Goal: Task Accomplishment & Management: Manage account settings

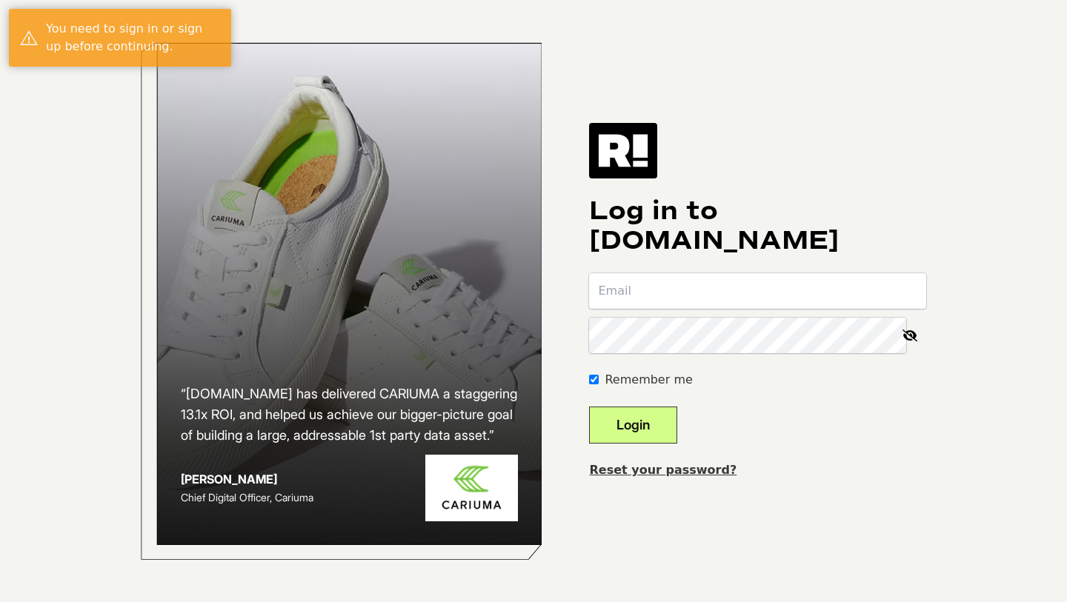
type input "[EMAIL_ADDRESS][DOMAIN_NAME]"
click at [658, 431] on button "Login" at bounding box center [633, 425] width 88 height 37
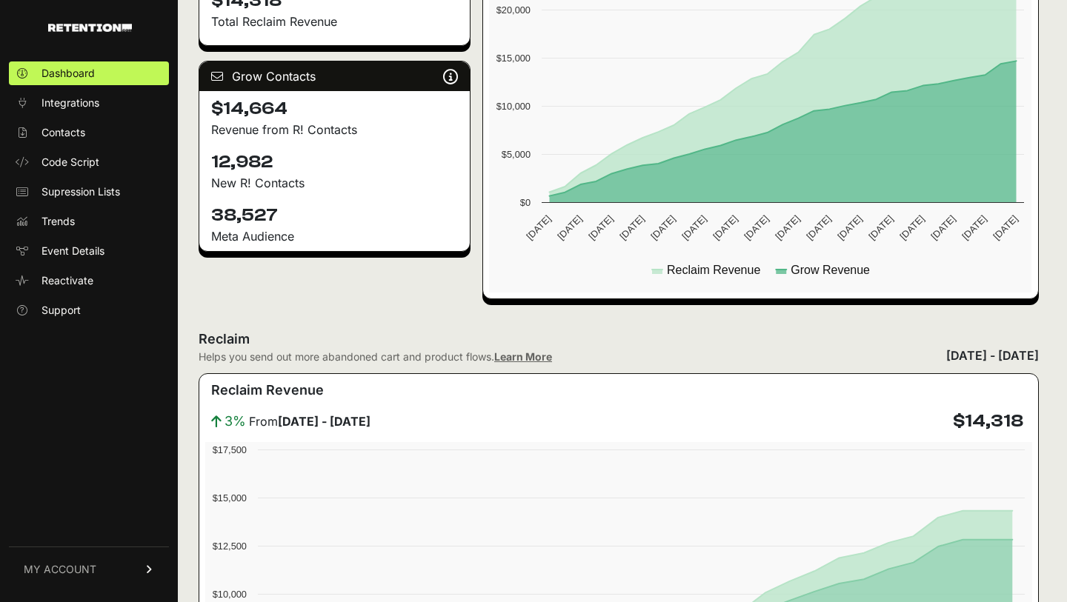
scroll to position [456, 0]
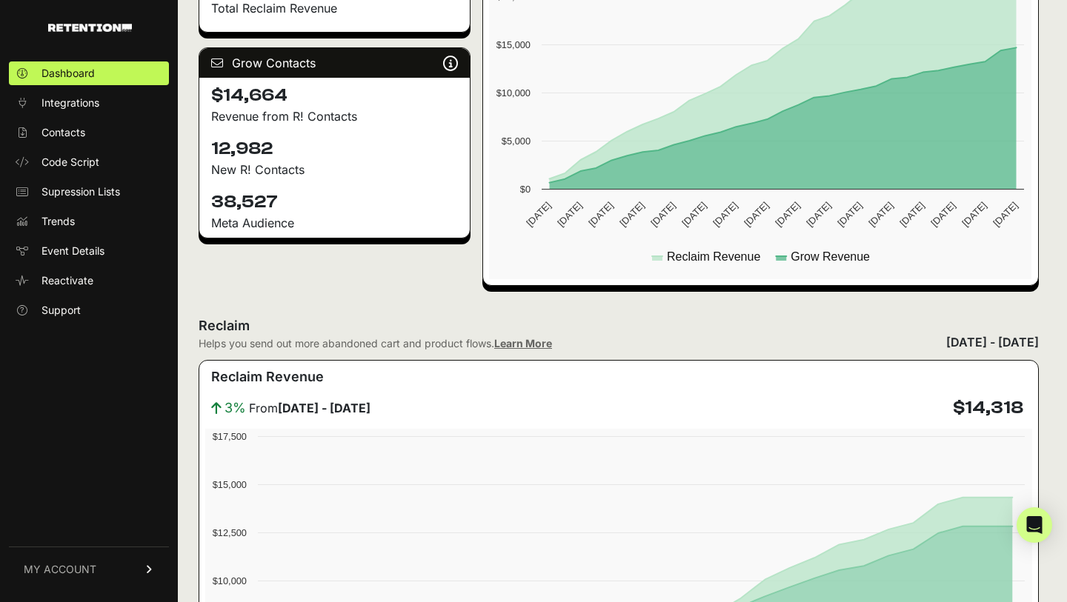
click at [76, 570] on span "MY ACCOUNT" at bounding box center [60, 569] width 73 height 15
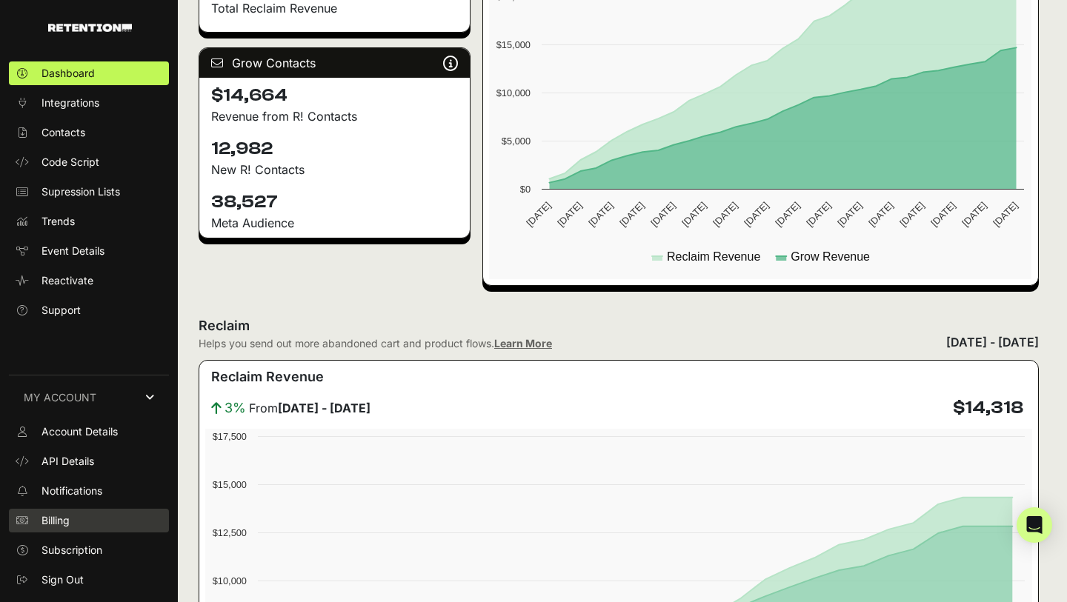
click at [73, 521] on link "Billing" at bounding box center [89, 521] width 160 height 24
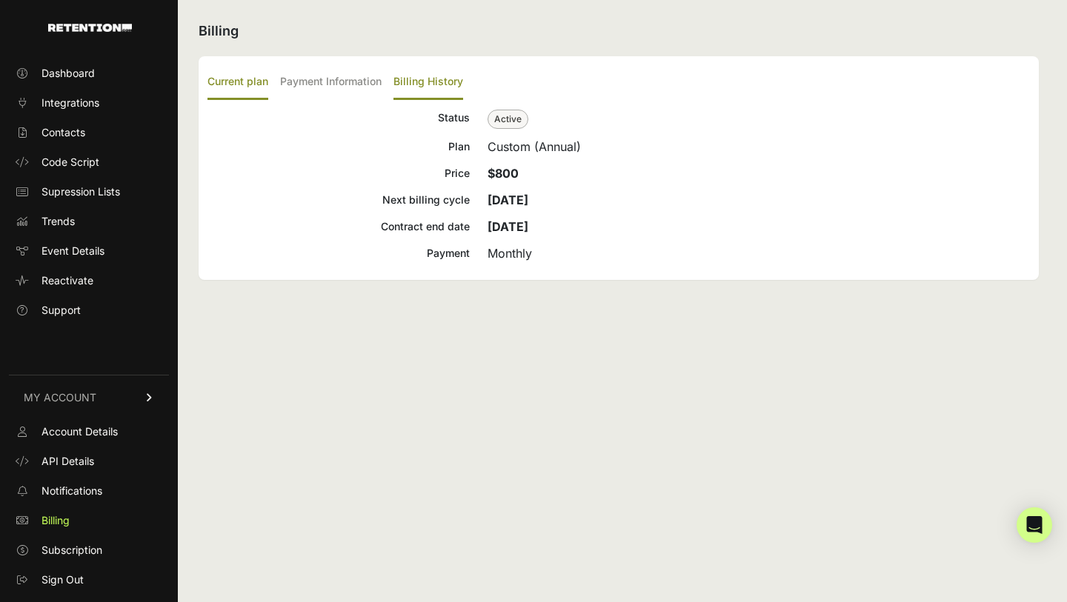
click at [431, 77] on label "Billing History" at bounding box center [428, 82] width 70 height 35
click at [0, 0] on input "Billing History" at bounding box center [0, 0] width 0 height 0
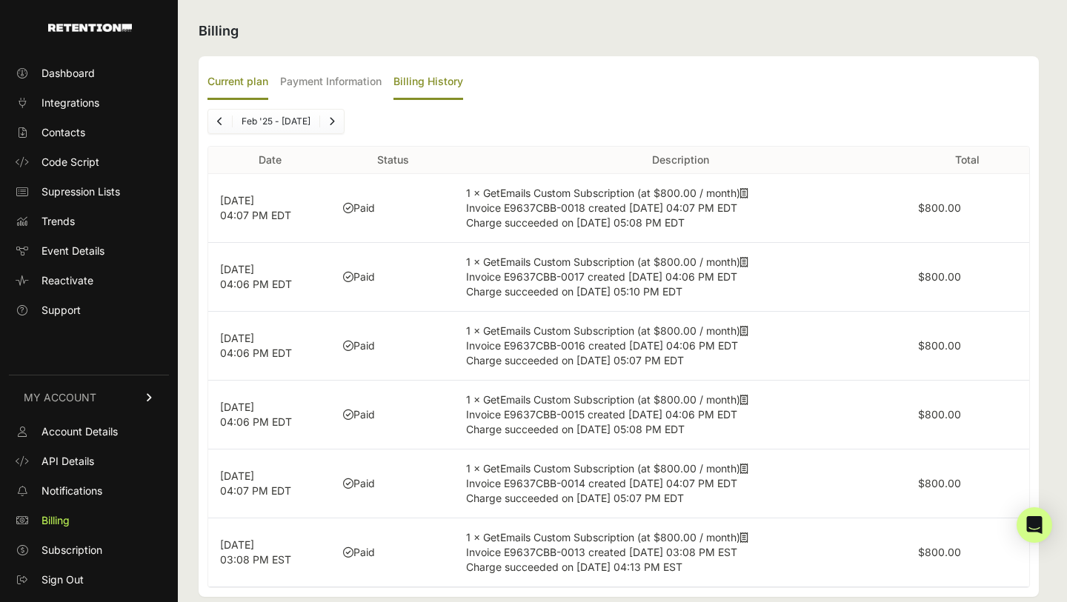
click at [248, 81] on label "Current plan" at bounding box center [237, 82] width 61 height 35
click at [0, 0] on input "Current plan" at bounding box center [0, 0] width 0 height 0
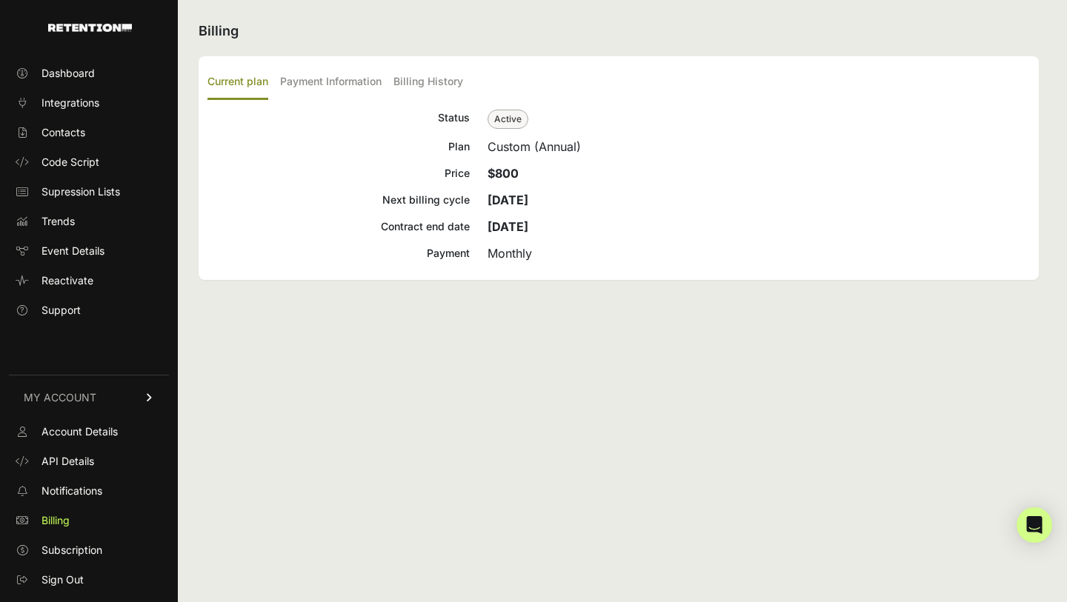
click at [508, 221] on strong "[DATE]" at bounding box center [507, 226] width 41 height 15
click at [514, 200] on strong "[DATE]" at bounding box center [507, 200] width 41 height 15
click at [513, 259] on div "Monthly" at bounding box center [758, 253] width 542 height 18
click at [528, 220] on strong "[DATE]" at bounding box center [507, 226] width 41 height 15
click at [342, 86] on label "Payment Information" at bounding box center [330, 82] width 101 height 35
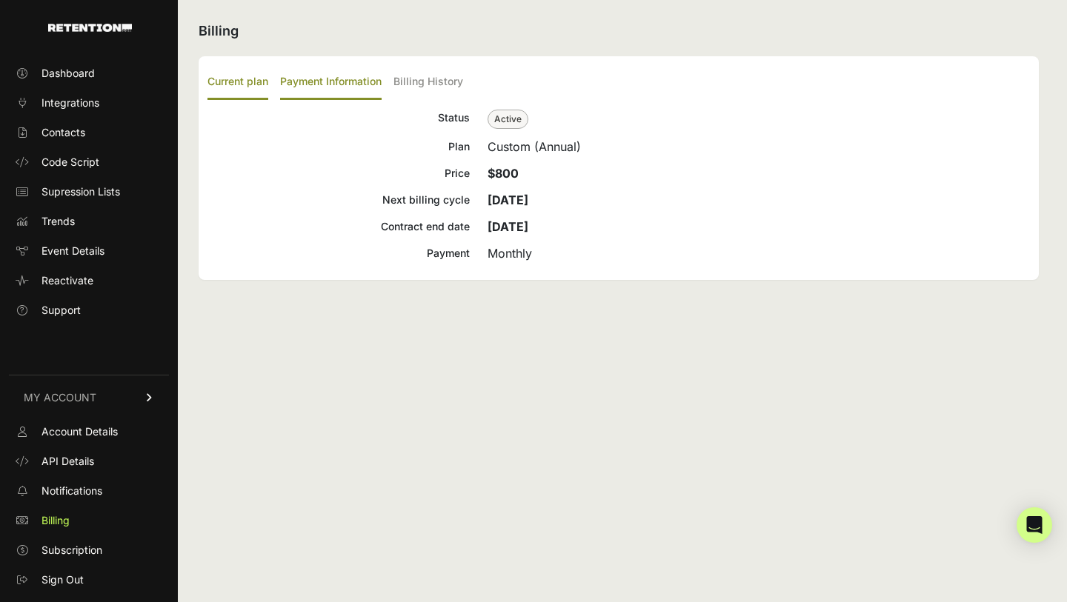
click at [0, 0] on input "Payment Information" at bounding box center [0, 0] width 0 height 0
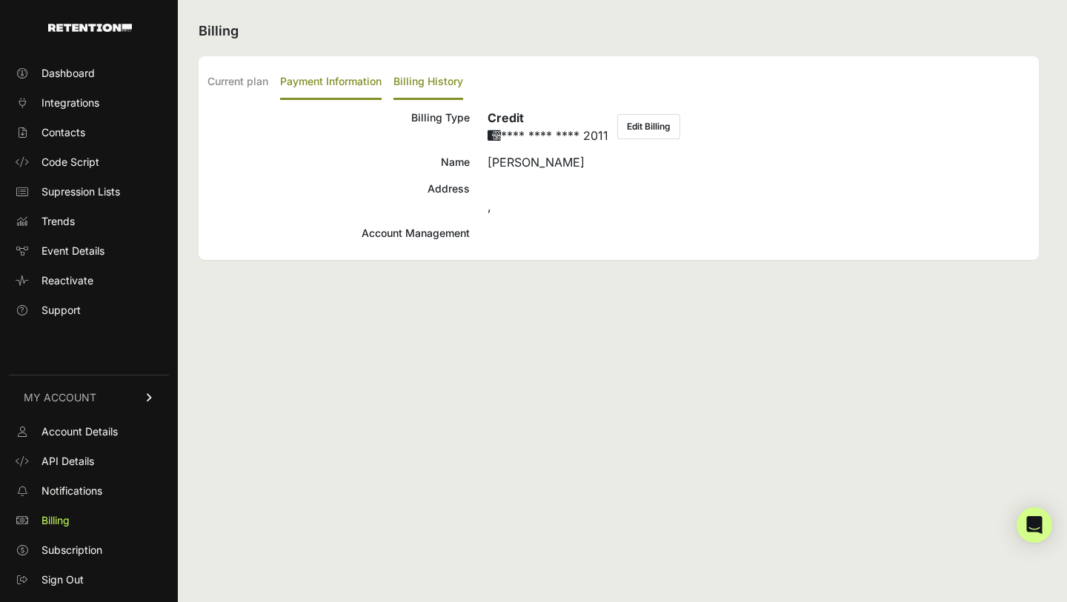
click at [423, 83] on label "Billing History" at bounding box center [428, 82] width 70 height 35
click at [0, 0] on input "Billing History" at bounding box center [0, 0] width 0 height 0
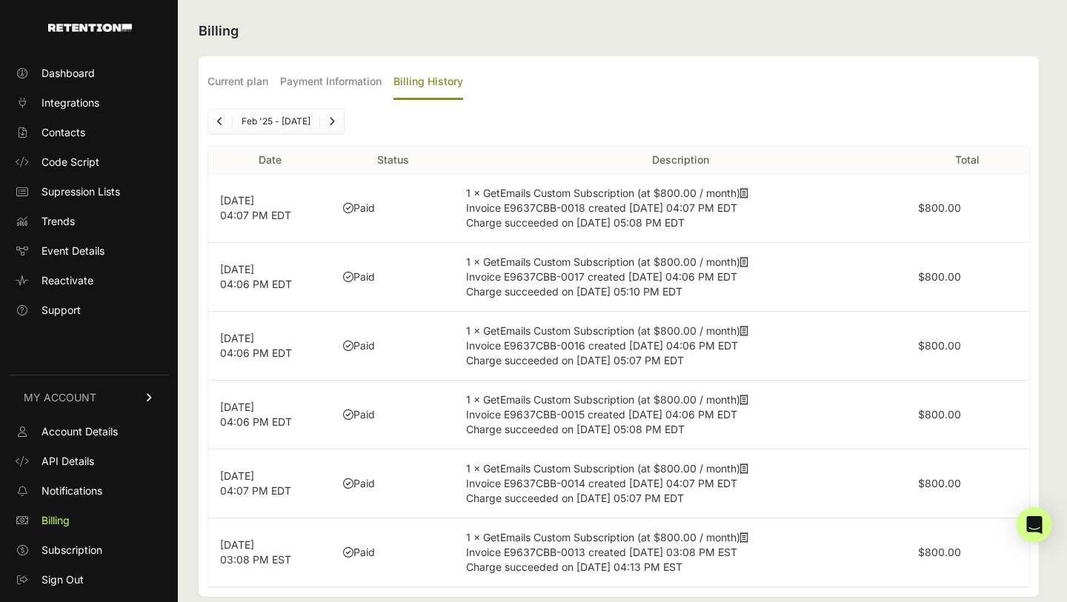
scroll to position [21, 0]
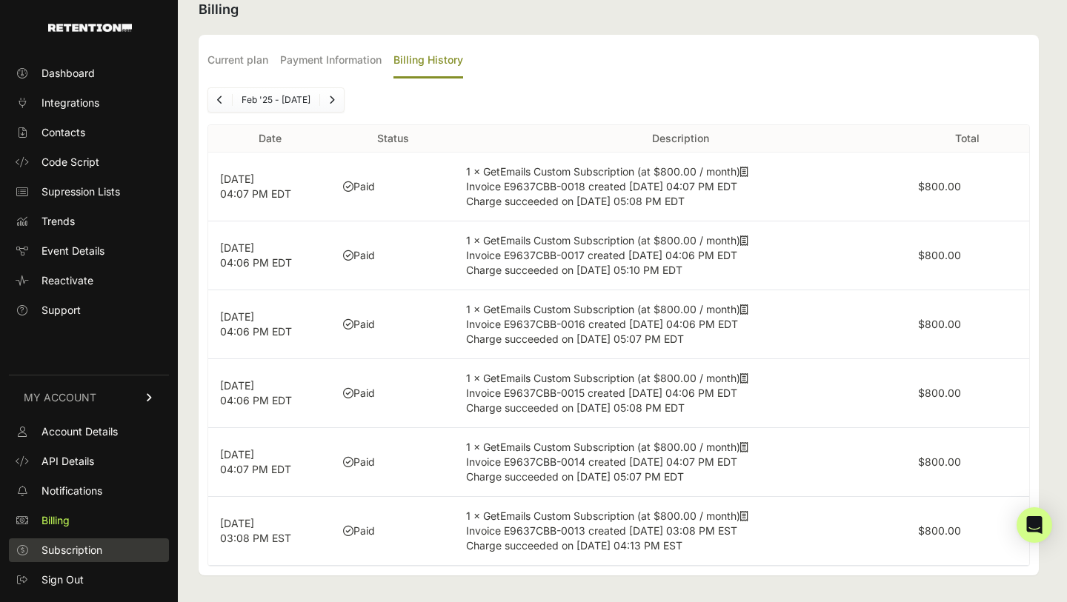
click at [70, 550] on span "Subscription" at bounding box center [71, 550] width 61 height 15
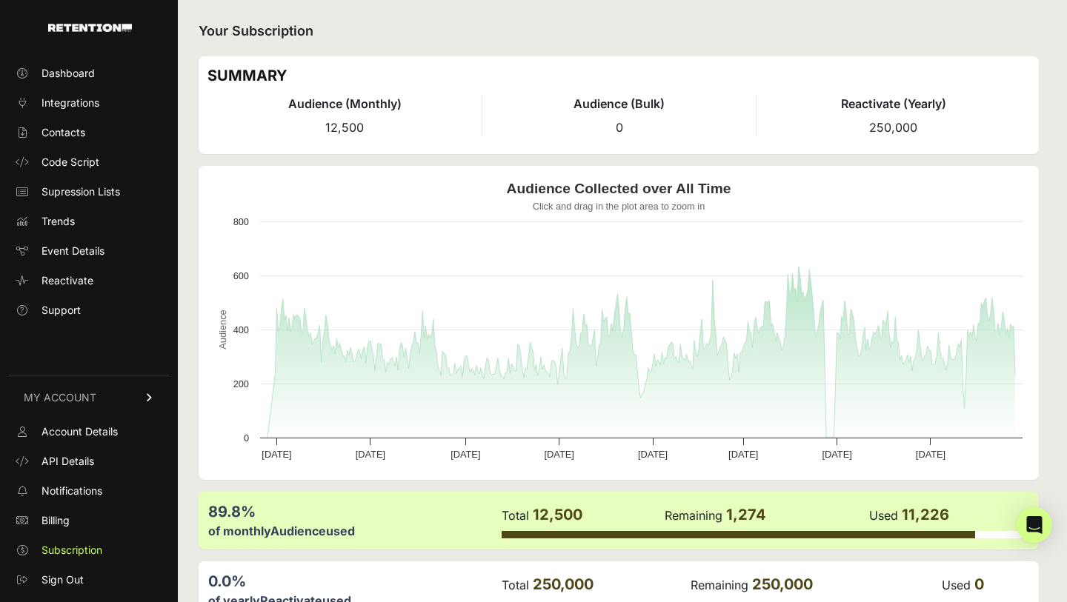
scroll to position [88, 0]
